Goal: Transaction & Acquisition: Purchase product/service

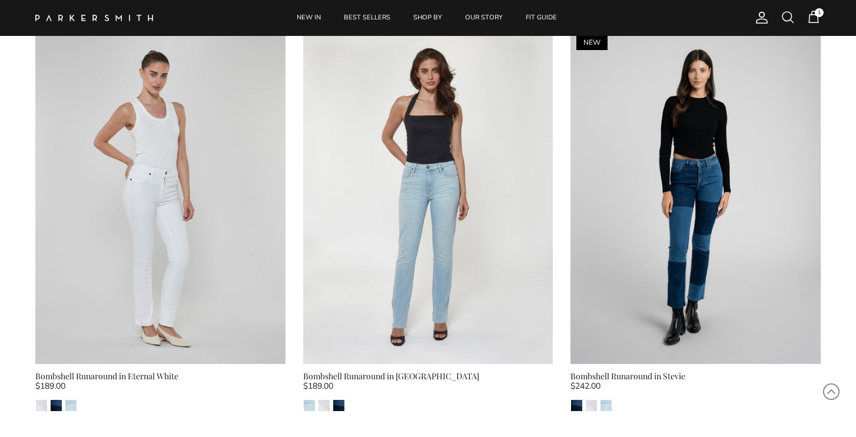
scroll to position [2157, 0]
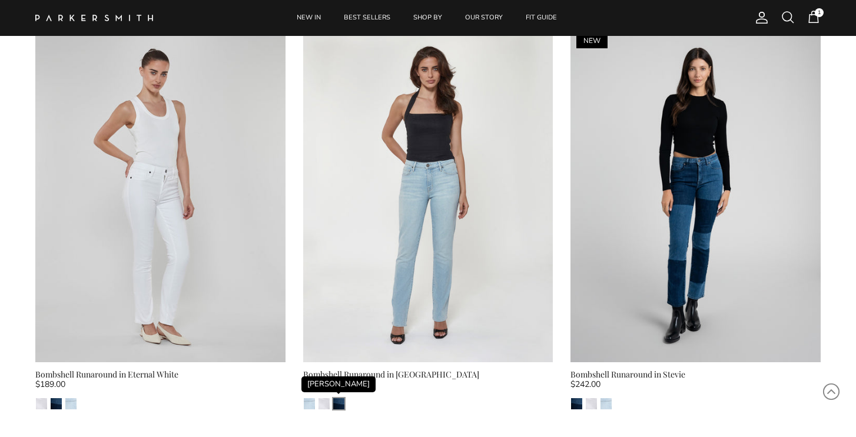
click at [341, 399] on img "Stevie" at bounding box center [338, 403] width 11 height 11
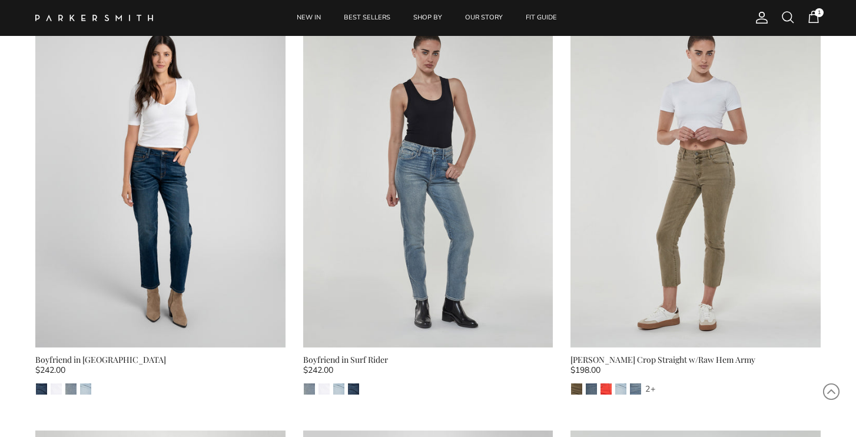
scroll to position [6291, 0]
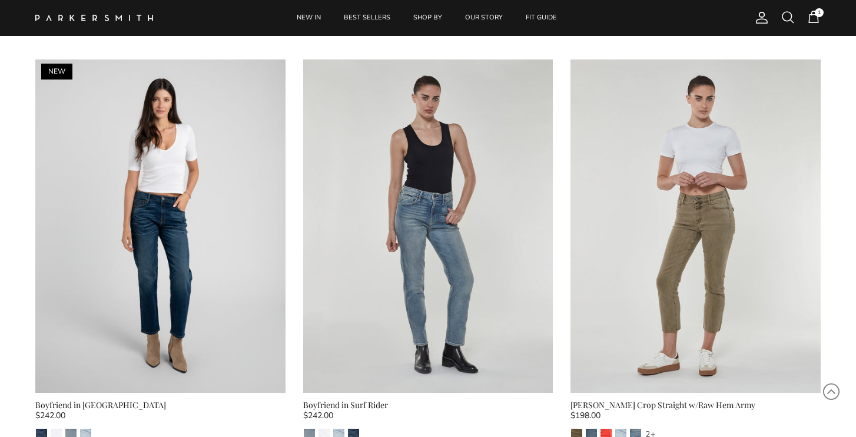
click at [816, 18] on span "1" at bounding box center [814, 17] width 14 height 14
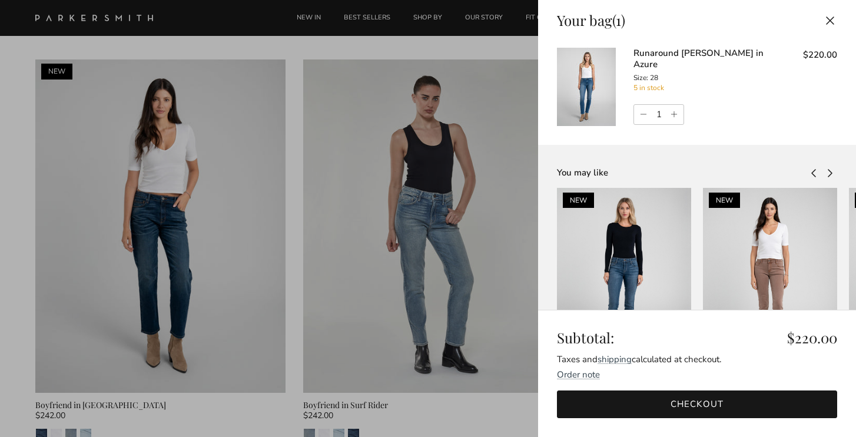
click at [651, 49] on link "Runaround [PERSON_NAME] in Azure" at bounding box center [699, 59] width 130 height 24
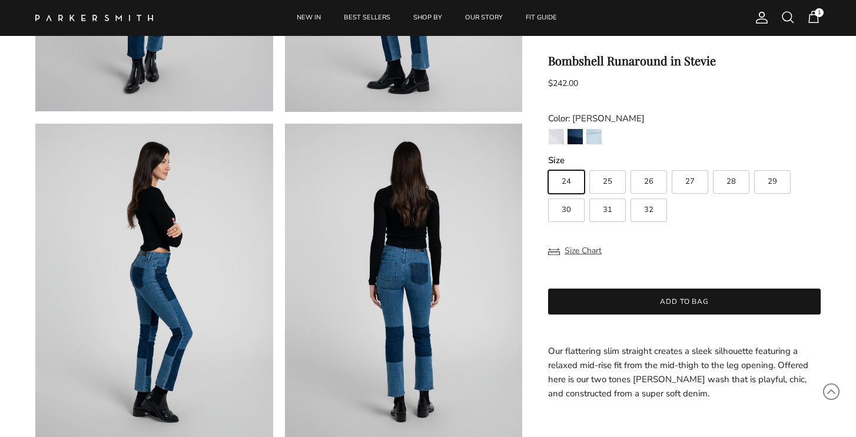
scroll to position [307, 0]
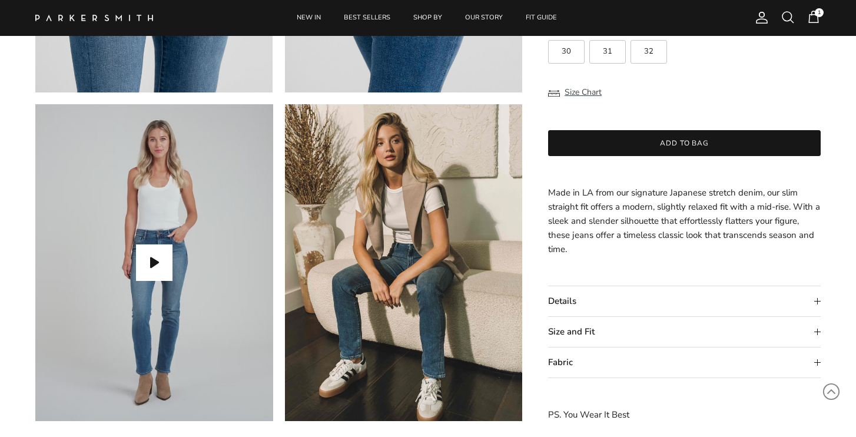
scroll to position [985, 0]
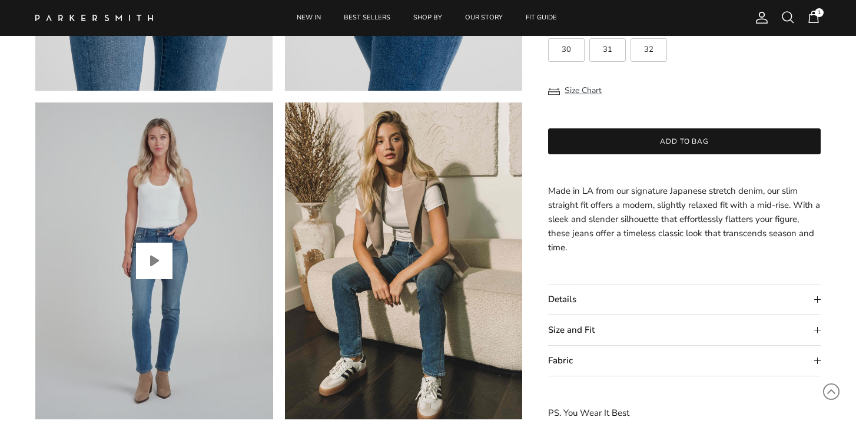
click at [154, 256] on button "Play video" at bounding box center [154, 261] width 37 height 37
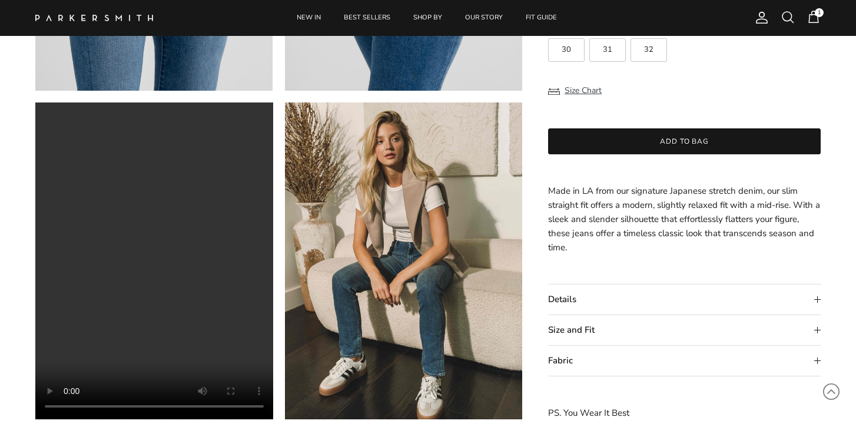
click at [562, 297] on summary "Details" at bounding box center [684, 300] width 273 height 30
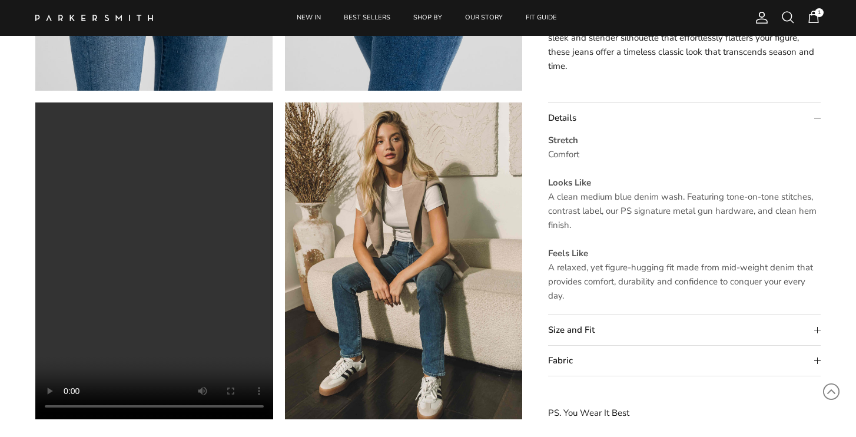
click at [566, 327] on summary "Size and Fit" at bounding box center [684, 331] width 273 height 30
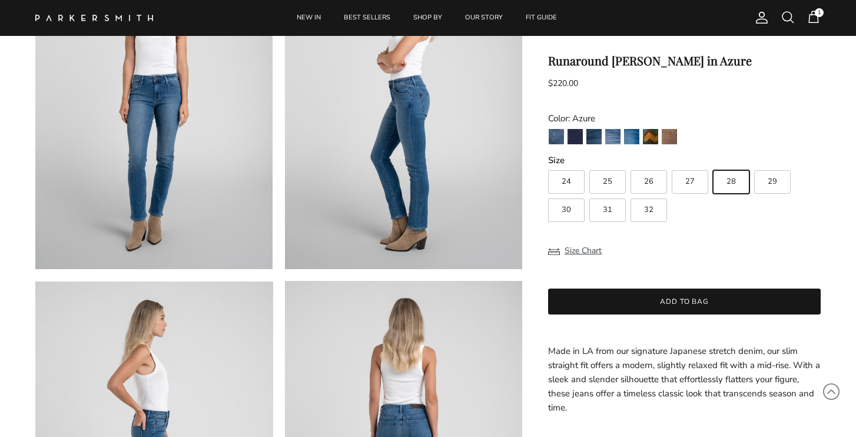
scroll to position [148, 0]
click at [559, 138] on img "Jagger" at bounding box center [556, 136] width 15 height 15
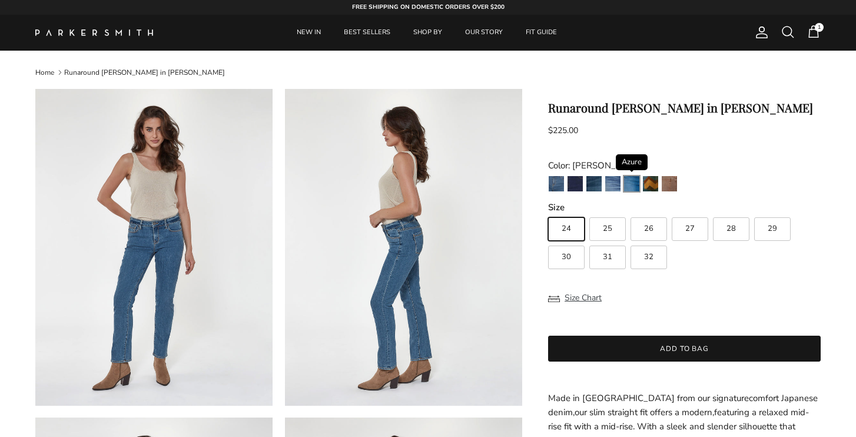
click at [626, 182] on img "Azure" at bounding box center [631, 183] width 15 height 15
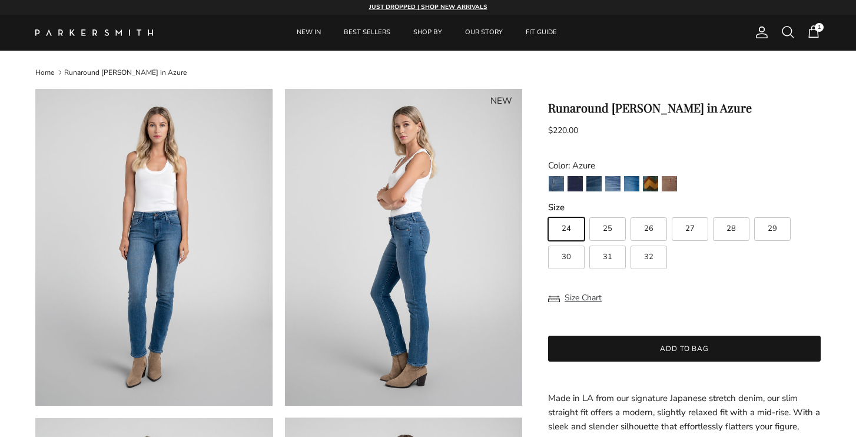
click at [816, 33] on span "1" at bounding box center [814, 32] width 14 height 14
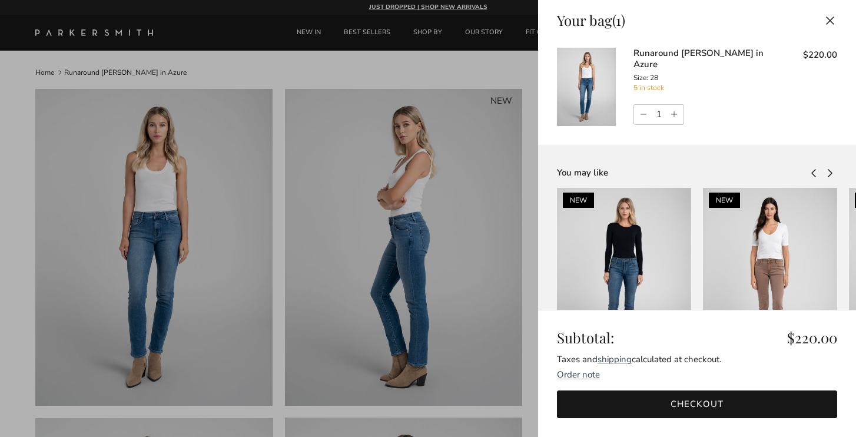
click at [715, 49] on link "Runaround [PERSON_NAME] in Azure" at bounding box center [699, 59] width 130 height 24
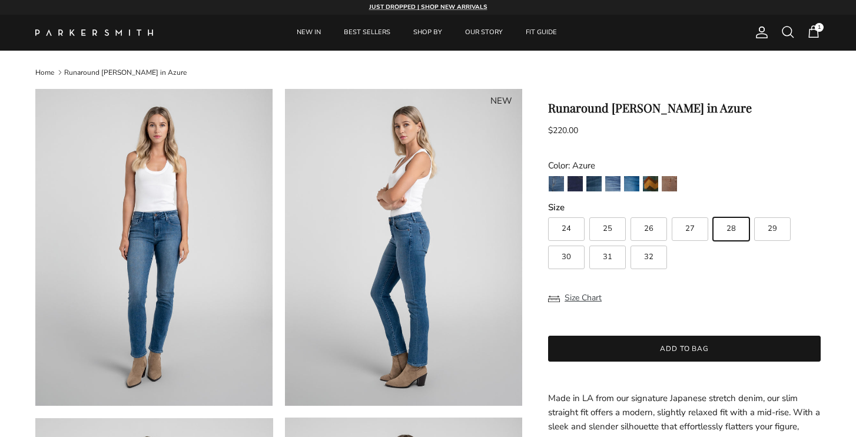
click at [816, 33] on span "1" at bounding box center [814, 32] width 14 height 14
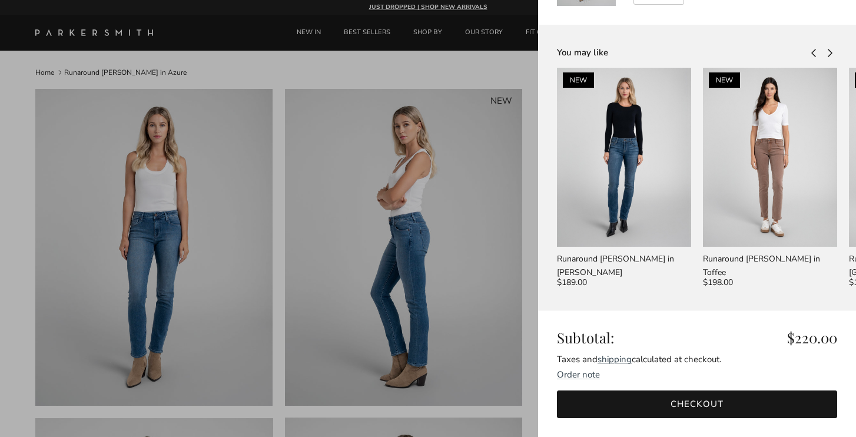
scroll to position [120, 0]
click at [679, 400] on link "Checkout" at bounding box center [697, 404] width 280 height 28
